Goal: Information Seeking & Learning: Compare options

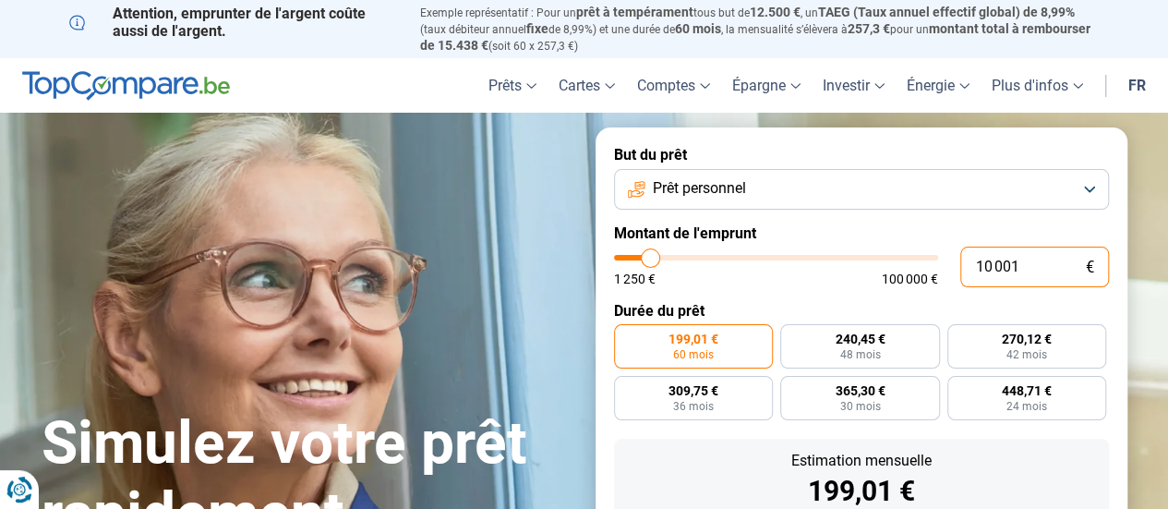
click at [988, 269] on input "10 001" at bounding box center [1034, 267] width 149 height 41
type input "1 001"
type input "1250"
type input "1"
type input "1250"
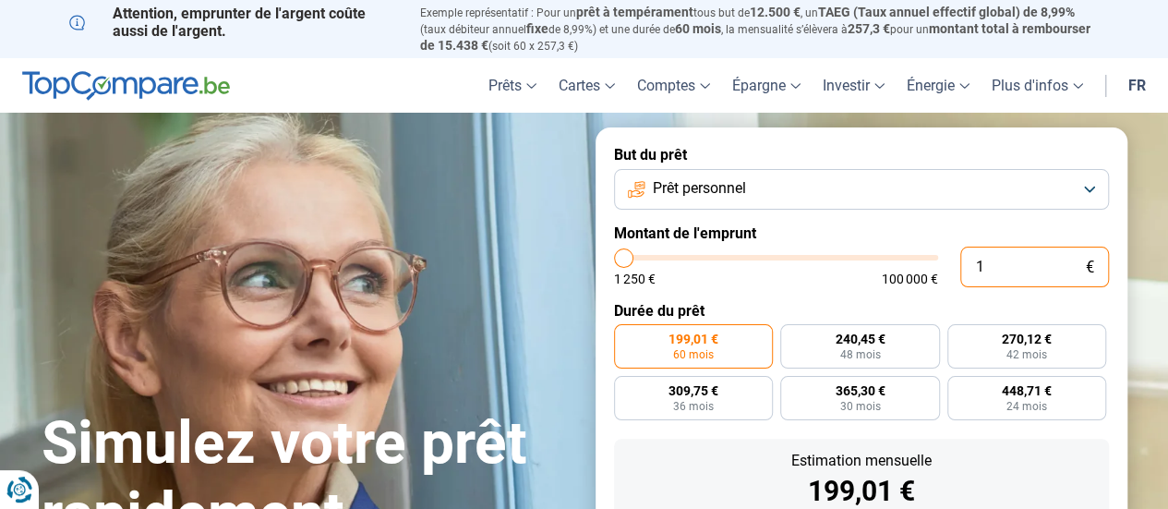
type input "0"
type input "1250"
type input "4"
type input "1250"
type input "40"
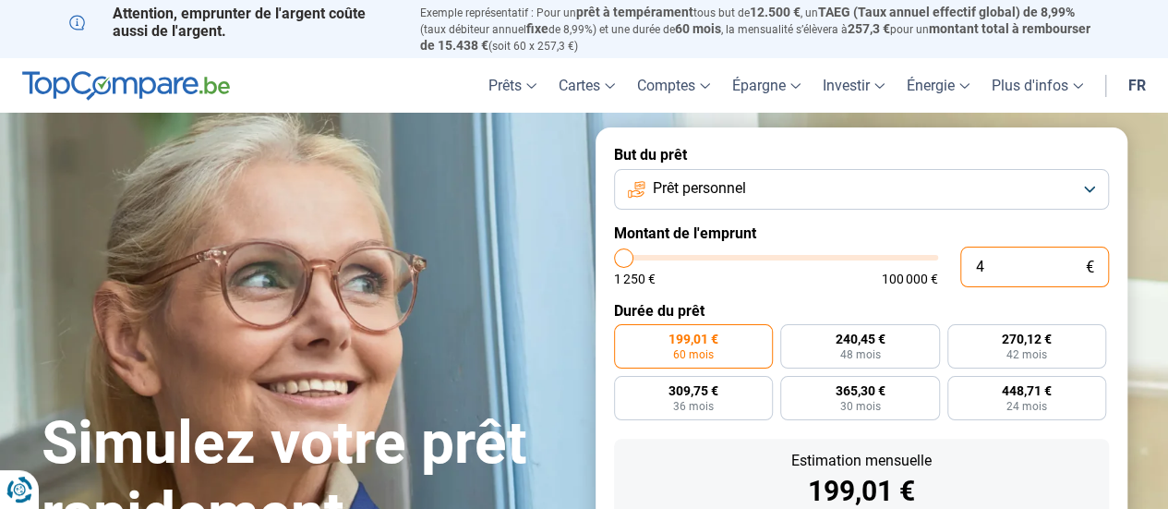
type input "1250"
type input "400"
type input "1250"
type input "4 000"
type input "4000"
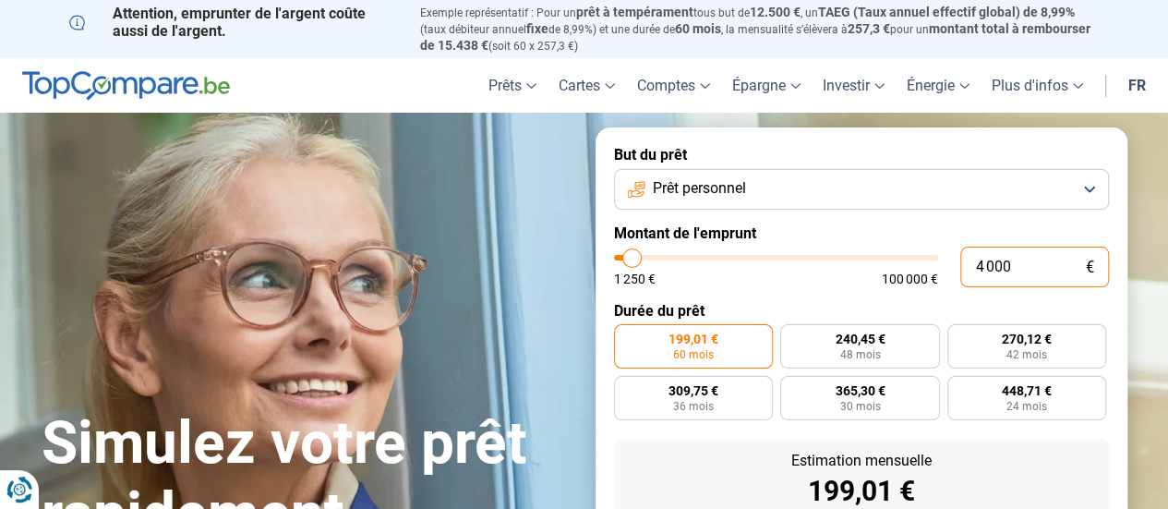
type input "40 000"
type input "40000"
radio input "false"
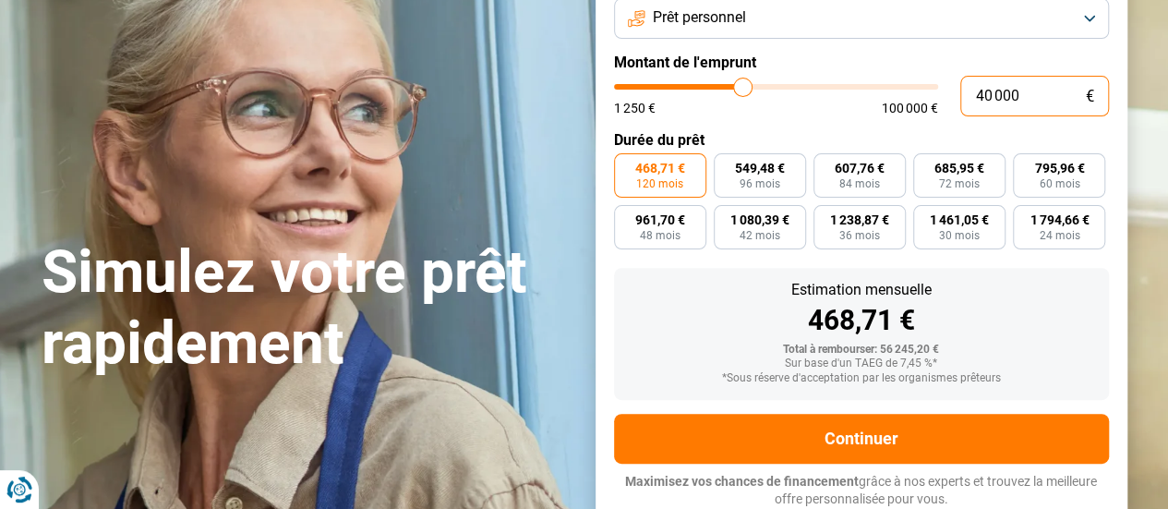
scroll to position [173, 0]
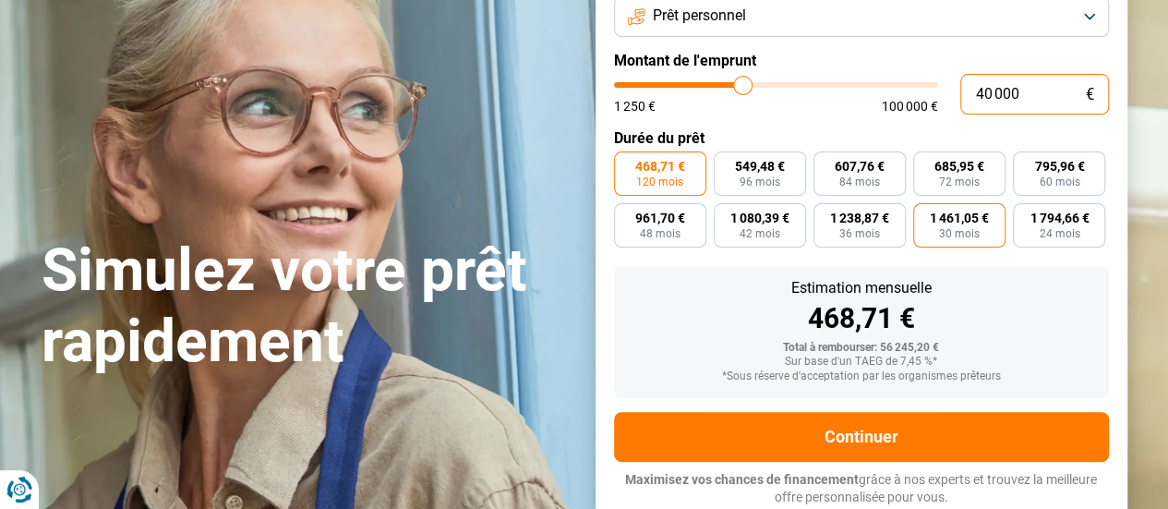
type input "40 000"
click at [968, 237] on span "30 mois" at bounding box center [959, 233] width 41 height 11
click at [925, 215] on input "1 461,05 € 30 mois" at bounding box center [919, 209] width 12 height 12
radio input "true"
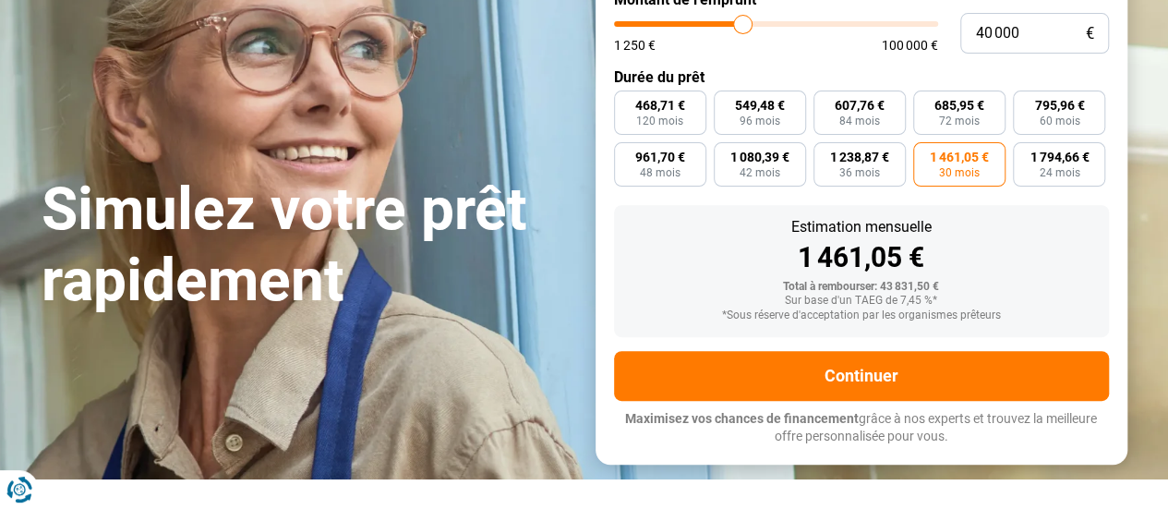
scroll to position [235, 0]
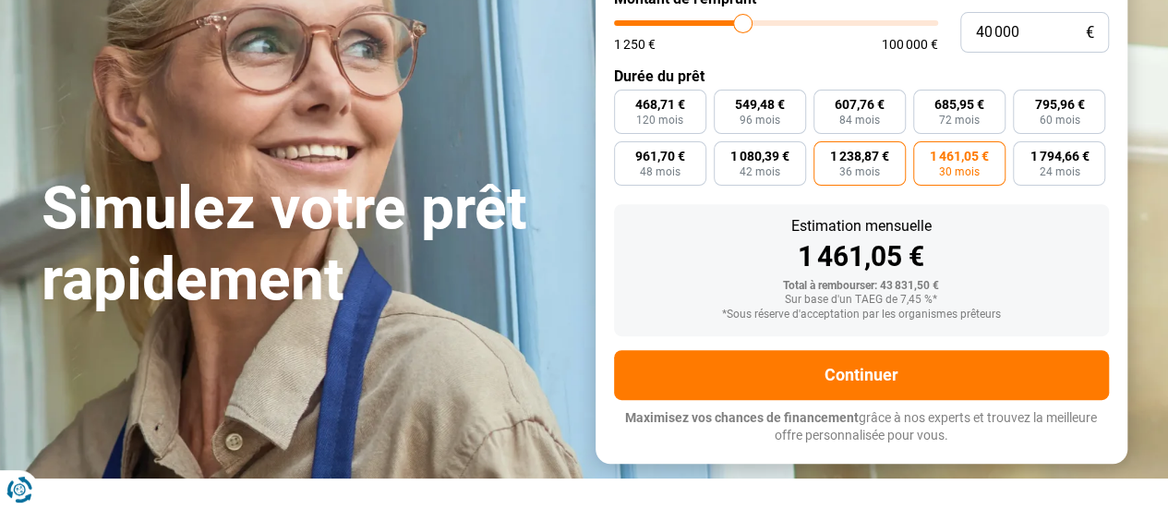
click at [862, 172] on span "36 mois" at bounding box center [859, 171] width 41 height 11
click at [826, 153] on input "1 238,87 € 36 mois" at bounding box center [820, 147] width 12 height 12
radio input "true"
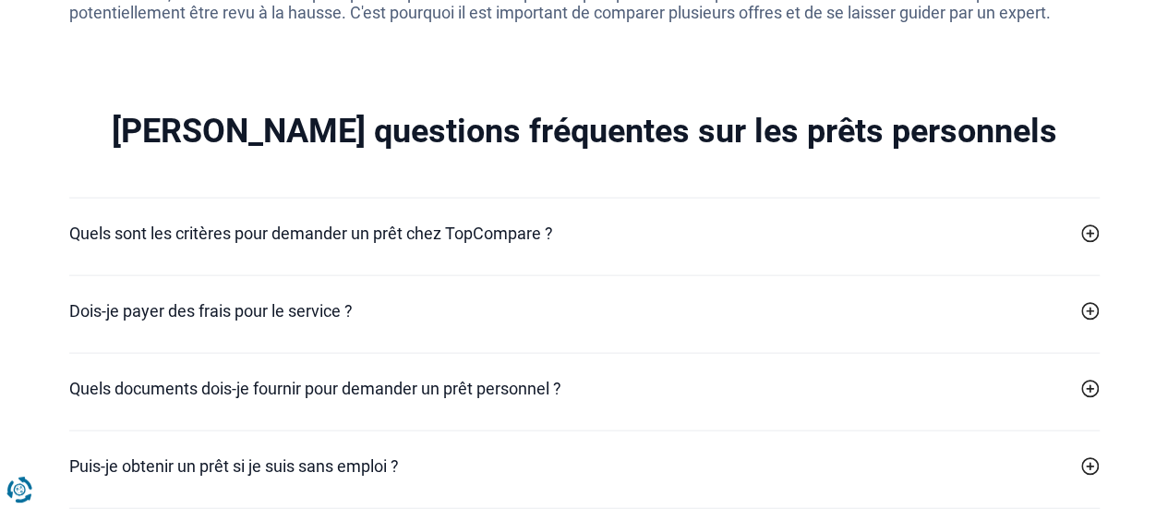
scroll to position [5419, 0]
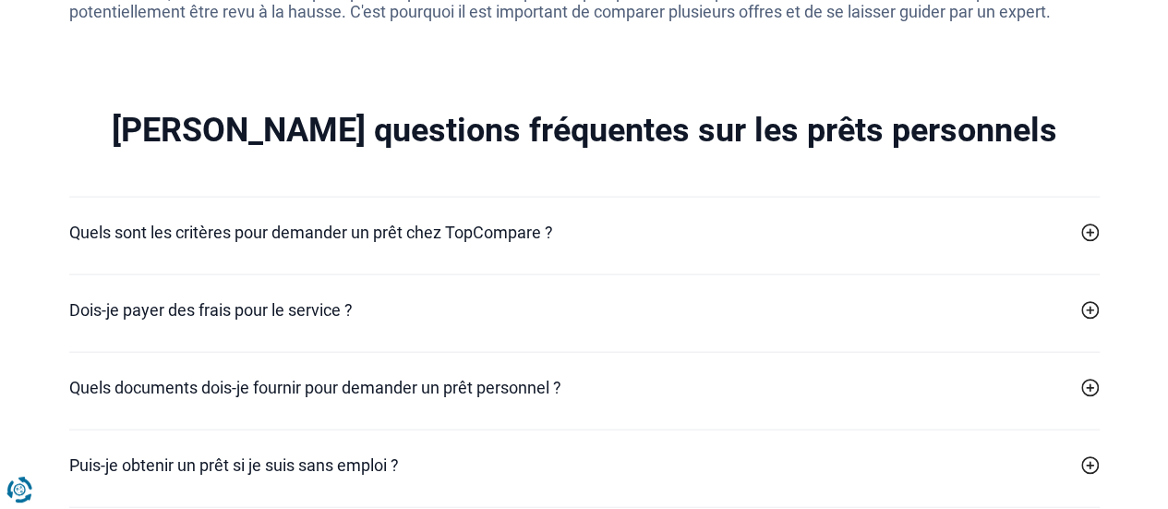
click at [909, 219] on div "Quels sont les critères pour demander un prêt chez TopCompare ? Il n'y a pas de…" at bounding box center [584, 236] width 1031 height 78
click at [1095, 237] on icon at bounding box center [1090, 232] width 18 height 18
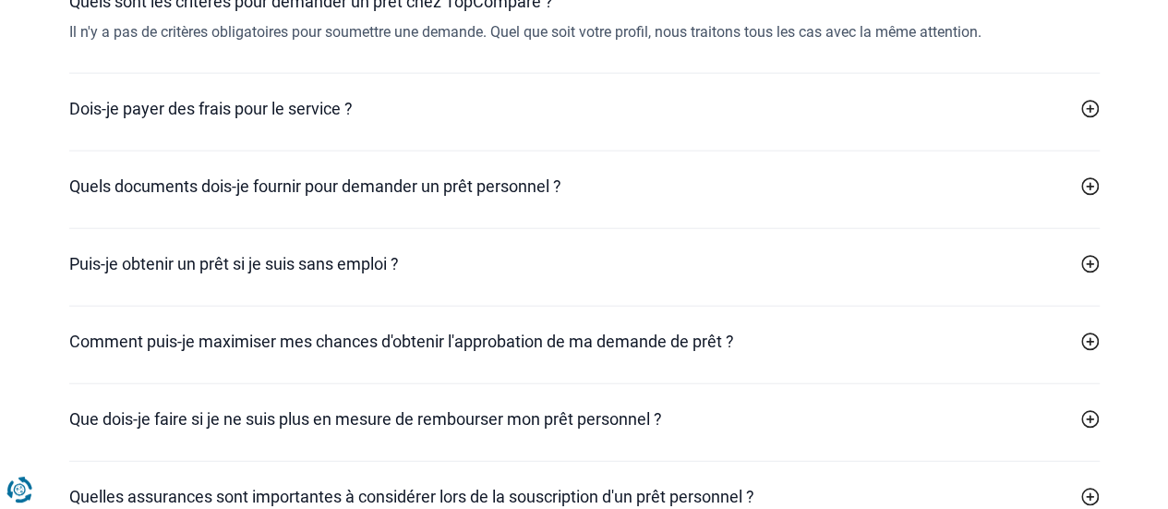
scroll to position [5651, 0]
click at [1093, 260] on icon at bounding box center [1090, 263] width 18 height 18
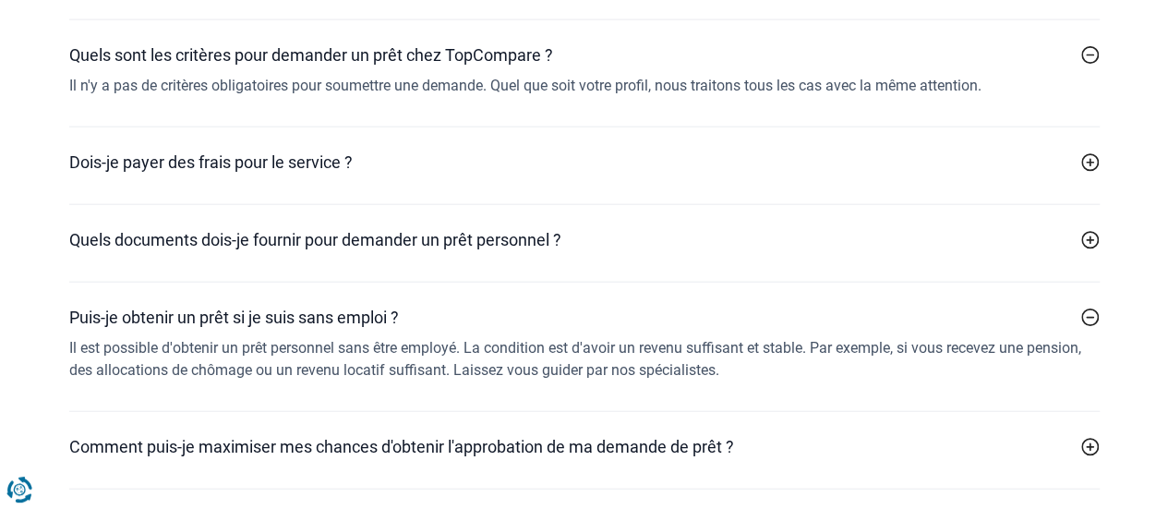
scroll to position [5594, 0]
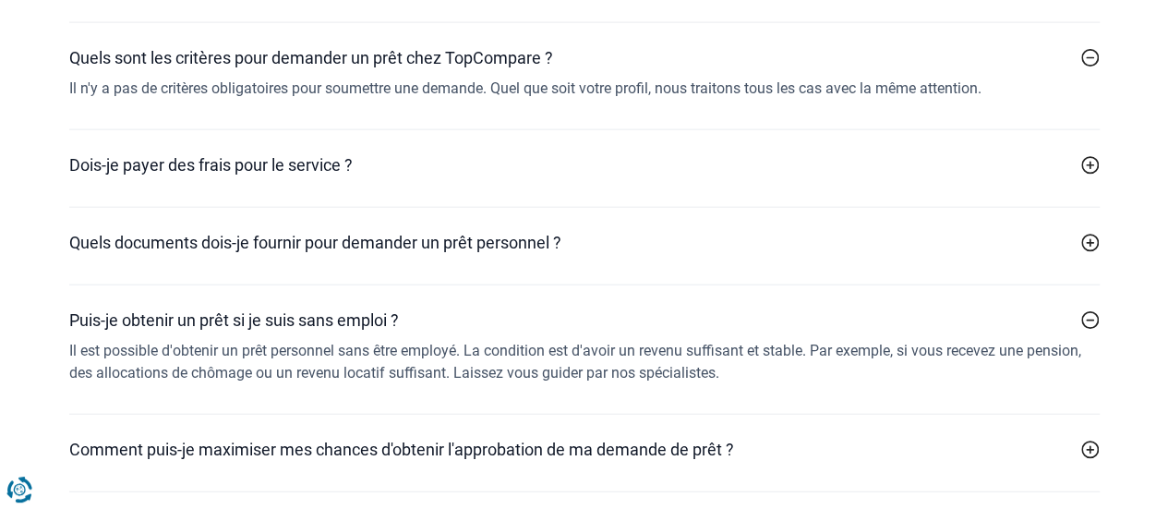
click at [1087, 165] on icon at bounding box center [1090, 165] width 18 height 18
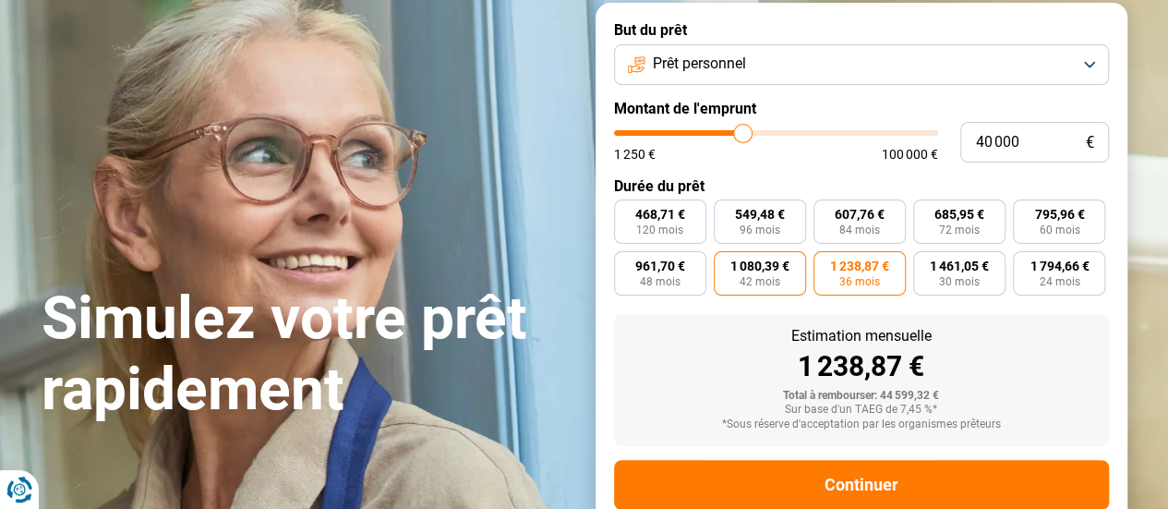
scroll to position [126, 0]
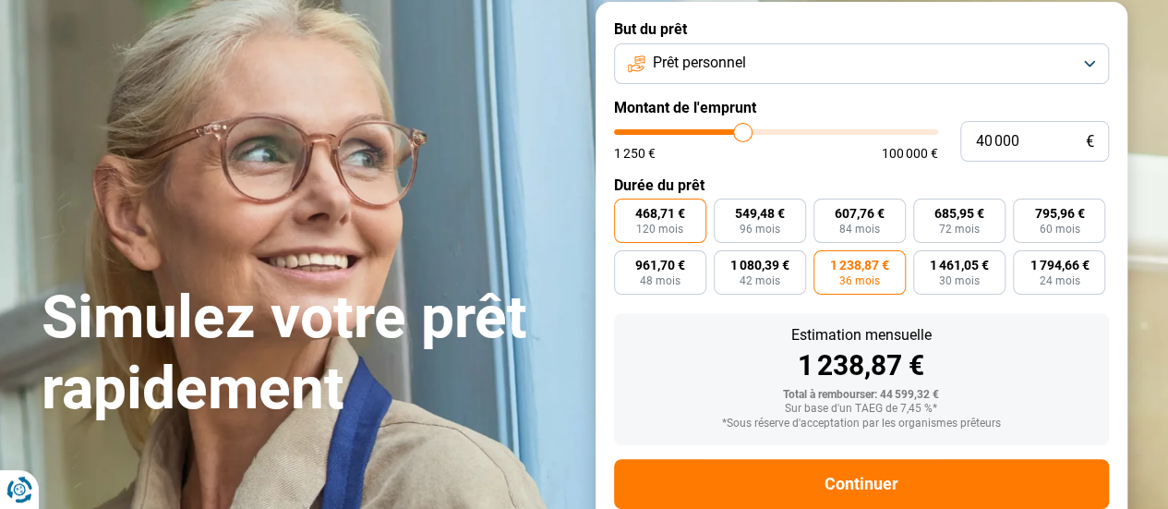
click at [664, 210] on span "468,71 €" at bounding box center [660, 213] width 50 height 13
click at [626, 210] on input "468,71 € 120 mois" at bounding box center [620, 205] width 12 height 12
radio input "true"
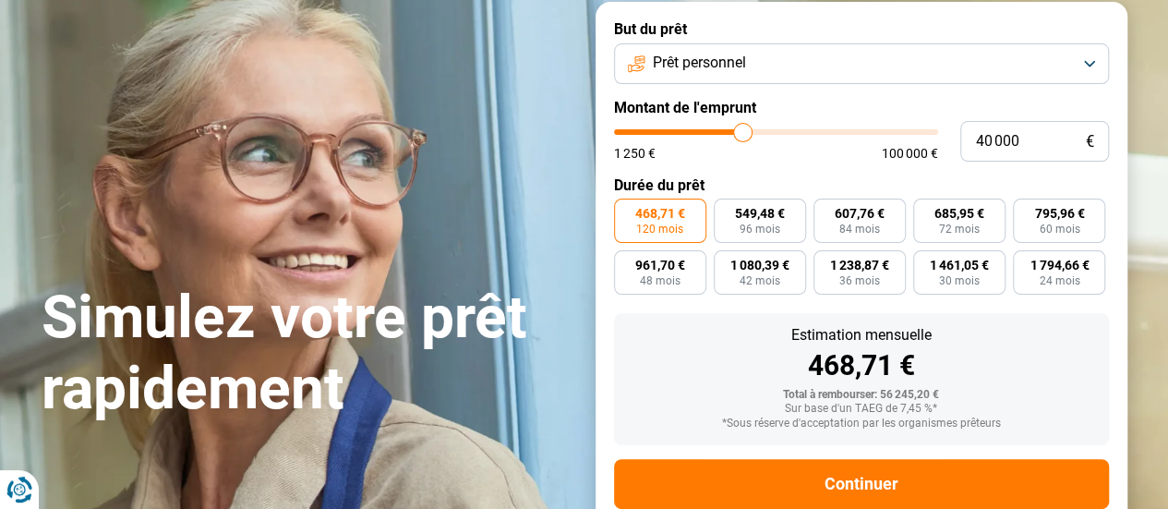
scroll to position [173, 0]
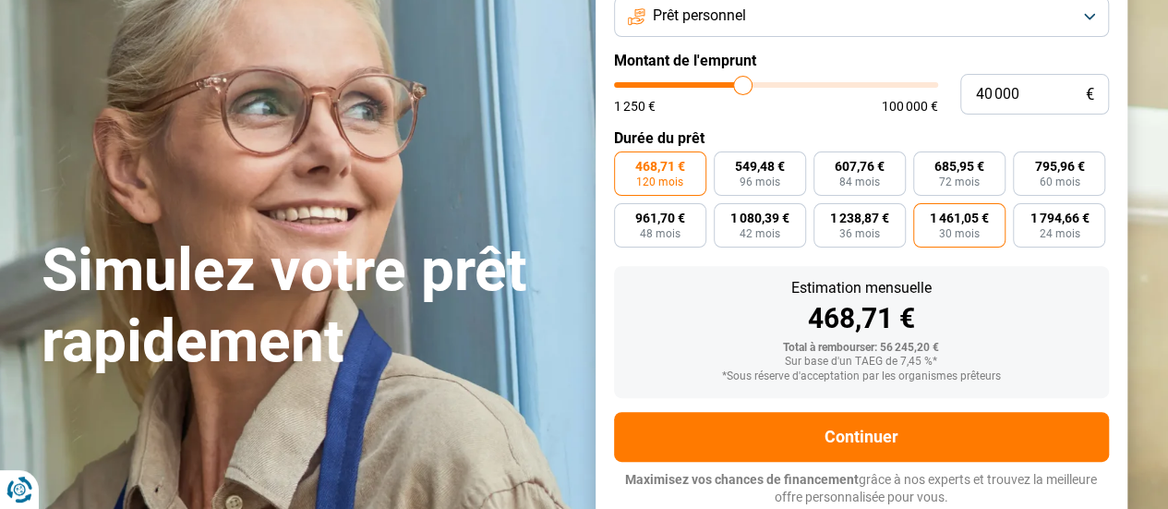
click at [955, 229] on span "30 mois" at bounding box center [959, 233] width 41 height 11
click at [925, 215] on input "1 461,05 € 30 mois" at bounding box center [919, 209] width 12 height 12
radio input "true"
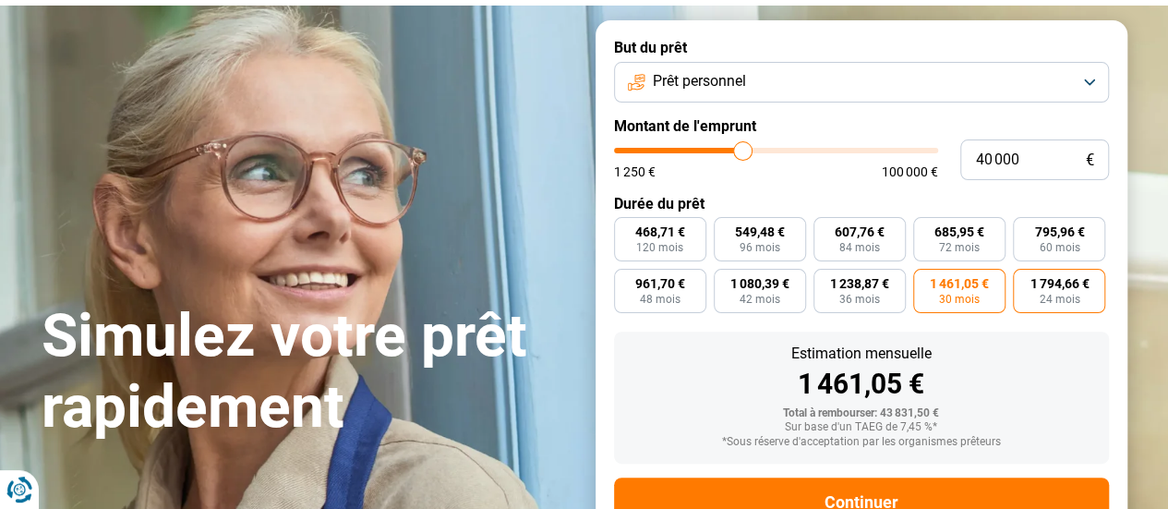
scroll to position [0, 0]
